Goal: Task Accomplishment & Management: Use online tool/utility

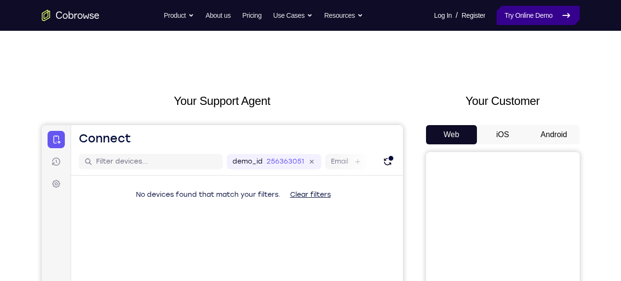
click at [516, 18] on link "Try Online Demo" at bounding box center [538, 15] width 83 height 19
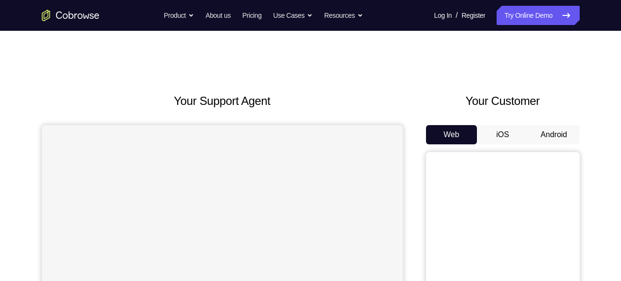
click at [560, 132] on button "Android" at bounding box center [553, 134] width 51 height 19
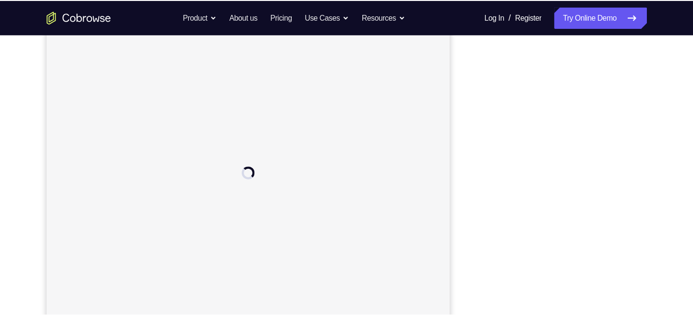
scroll to position [132, 0]
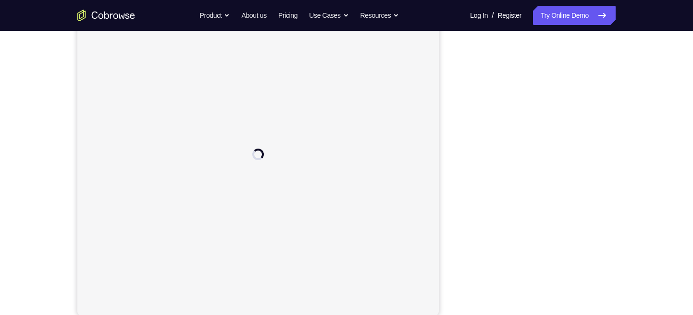
drag, startPoint x: 599, startPoint y: 0, endPoint x: 440, endPoint y: 88, distance: 180.8
click at [440, 88] on div "Your Support Agent Your Customer Web iOS Android" at bounding box center [346, 138] width 538 height 355
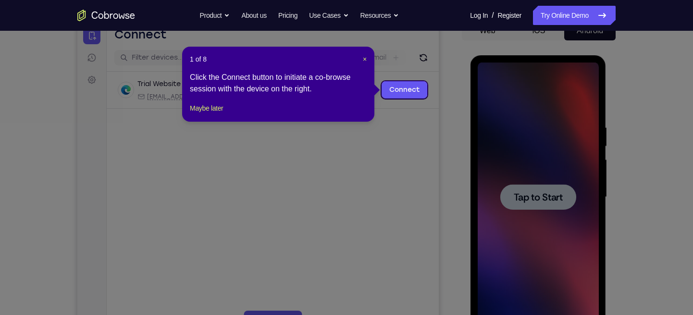
scroll to position [0, 0]
click at [364, 58] on span "×" at bounding box center [365, 59] width 4 height 8
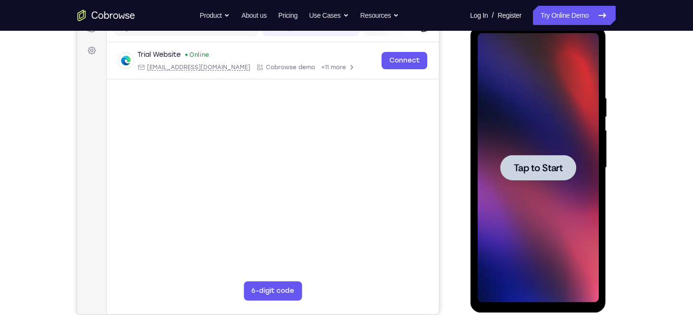
scroll to position [131, 0]
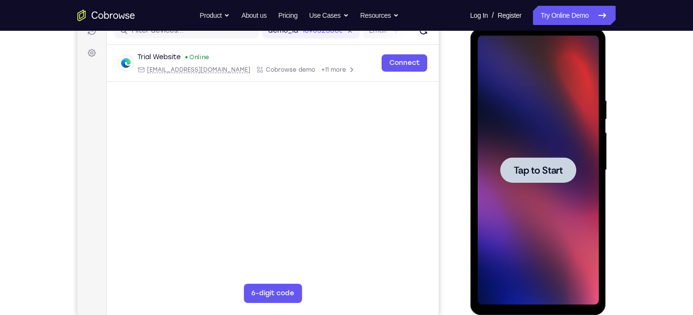
click at [539, 193] on div at bounding box center [537, 170] width 121 height 269
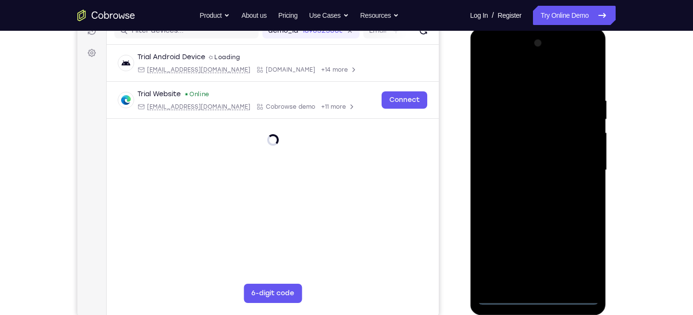
click at [538, 280] on div at bounding box center [537, 170] width 121 height 269
click at [581, 257] on div at bounding box center [537, 170] width 121 height 269
click at [487, 57] on div at bounding box center [537, 170] width 121 height 269
click at [576, 170] on div at bounding box center [537, 170] width 121 height 269
click at [546, 257] on div at bounding box center [537, 170] width 121 height 269
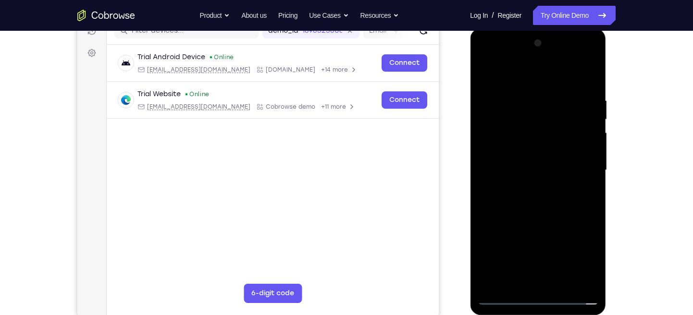
click at [524, 186] on div at bounding box center [537, 170] width 121 height 269
click at [514, 160] on div at bounding box center [537, 170] width 121 height 269
click at [518, 147] on div at bounding box center [537, 170] width 121 height 269
click at [510, 172] on div at bounding box center [537, 170] width 121 height 269
click at [504, 201] on div at bounding box center [537, 170] width 121 height 269
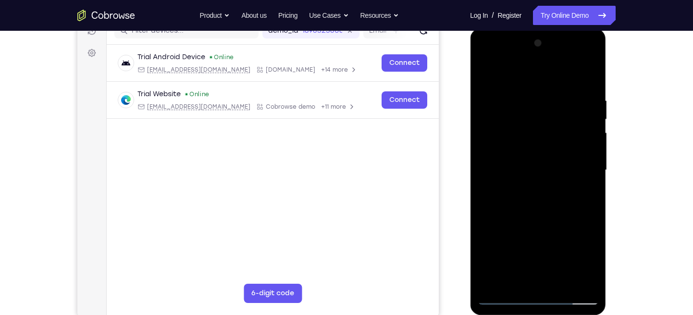
click at [510, 199] on div at bounding box center [537, 170] width 121 height 269
click at [586, 81] on div at bounding box center [537, 170] width 121 height 269
click at [587, 86] on div at bounding box center [537, 170] width 121 height 269
click at [589, 73] on div at bounding box center [537, 170] width 121 height 269
click at [589, 70] on div at bounding box center [537, 170] width 121 height 269
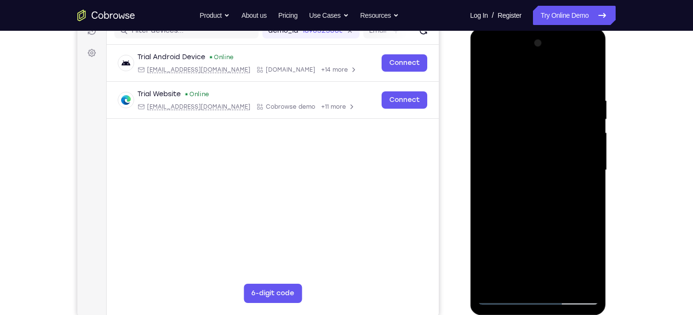
click at [561, 280] on div at bounding box center [537, 170] width 121 height 269
click at [539, 217] on div at bounding box center [537, 170] width 121 height 269
click at [517, 159] on div at bounding box center [537, 170] width 121 height 269
click at [509, 276] on div at bounding box center [537, 170] width 121 height 269
click at [582, 191] on div at bounding box center [537, 170] width 121 height 269
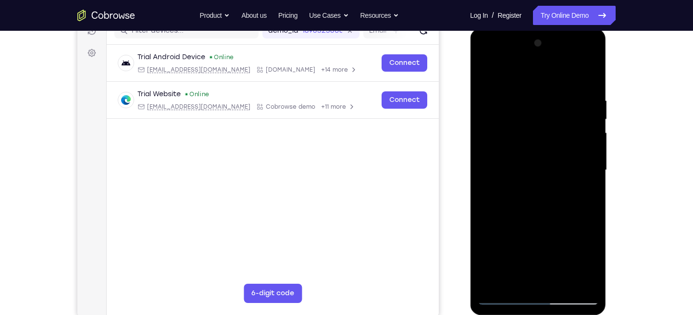
click at [484, 74] on div at bounding box center [537, 170] width 121 height 269
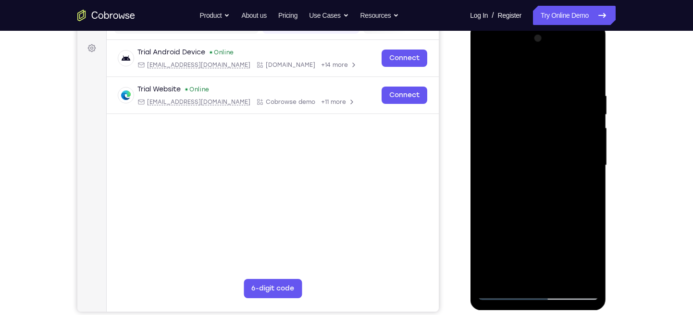
scroll to position [140, 0]
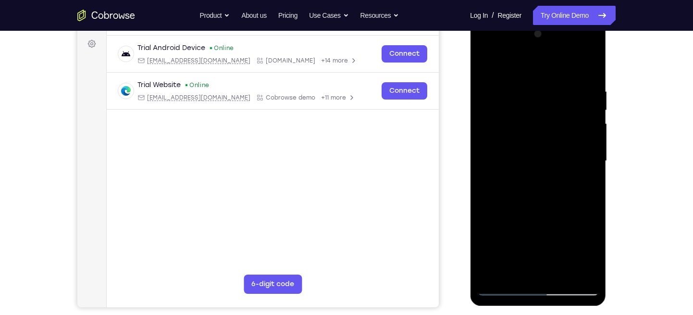
click at [591, 110] on div at bounding box center [537, 160] width 121 height 269
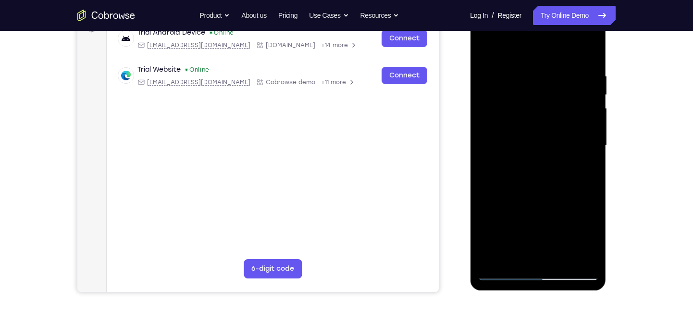
scroll to position [155, 0]
click at [490, 50] on div at bounding box center [537, 146] width 121 height 269
click at [533, 107] on div at bounding box center [537, 146] width 121 height 269
click at [593, 73] on div at bounding box center [537, 146] width 121 height 269
drag, startPoint x: 552, startPoint y: 111, endPoint x: 551, endPoint y: 133, distance: 22.1
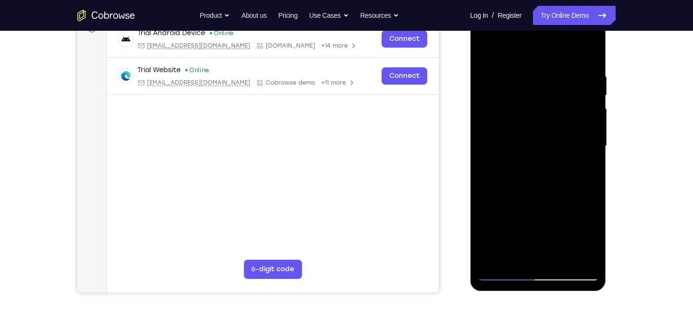
click at [551, 133] on div at bounding box center [537, 146] width 121 height 269
click at [594, 68] on div at bounding box center [537, 146] width 121 height 269
click at [590, 147] on div at bounding box center [537, 146] width 121 height 269
click at [495, 262] on div at bounding box center [537, 146] width 121 height 269
click at [490, 255] on div at bounding box center [537, 146] width 121 height 269
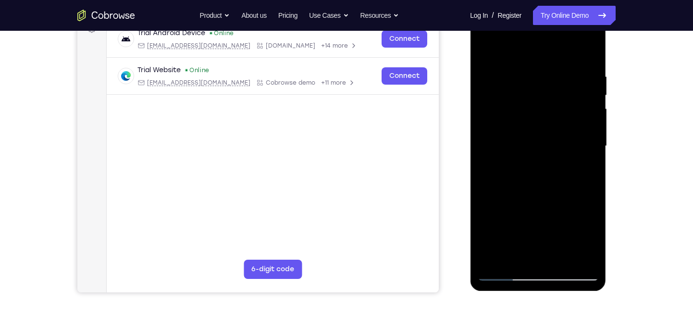
click at [490, 255] on div at bounding box center [537, 146] width 121 height 269
click at [492, 264] on div at bounding box center [537, 146] width 121 height 269
click at [523, 61] on div at bounding box center [537, 146] width 121 height 269
click at [590, 71] on div at bounding box center [537, 146] width 121 height 269
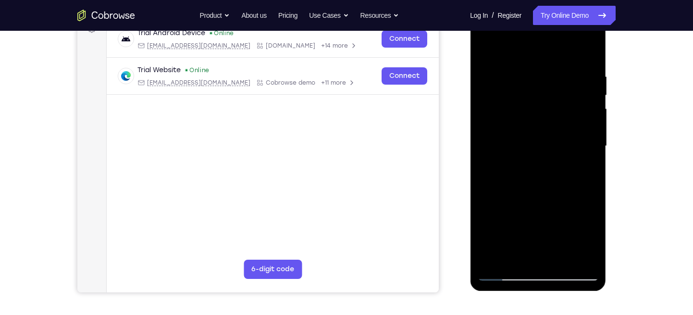
click at [590, 71] on div at bounding box center [537, 146] width 121 height 269
click at [485, 79] on div at bounding box center [537, 146] width 121 height 269
click at [583, 74] on div at bounding box center [537, 146] width 121 height 269
click at [583, 79] on div at bounding box center [537, 146] width 121 height 269
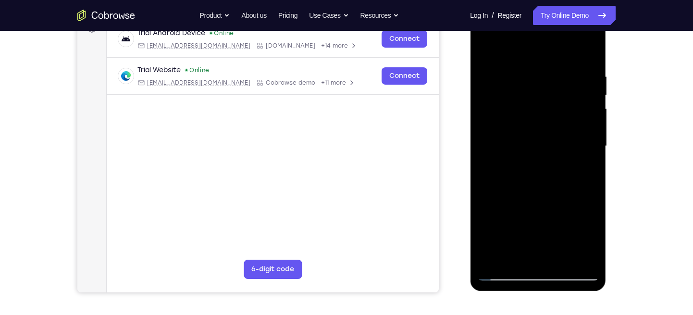
click at [583, 79] on div at bounding box center [537, 146] width 121 height 269
click at [579, 91] on div at bounding box center [537, 146] width 121 height 269
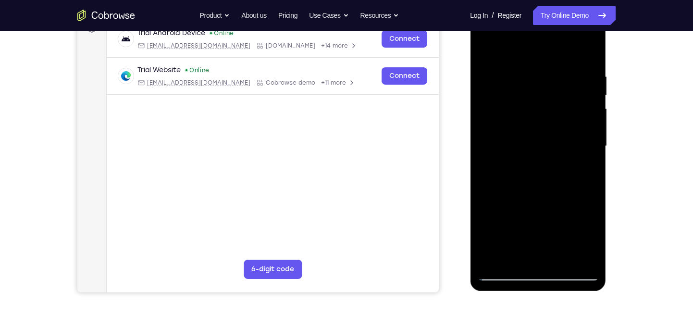
click at [579, 91] on div at bounding box center [537, 146] width 121 height 269
click at [579, 85] on div at bounding box center [537, 146] width 121 height 269
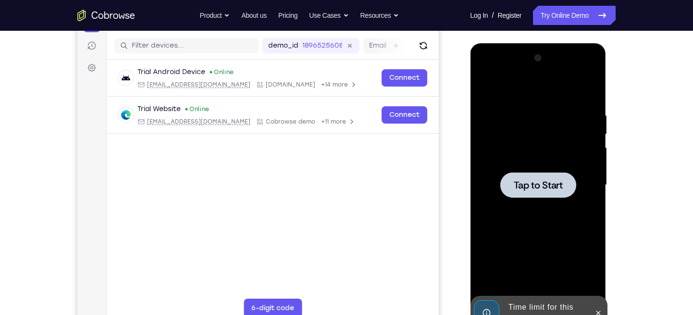
scroll to position [114, 0]
